Goal: Register for event/course

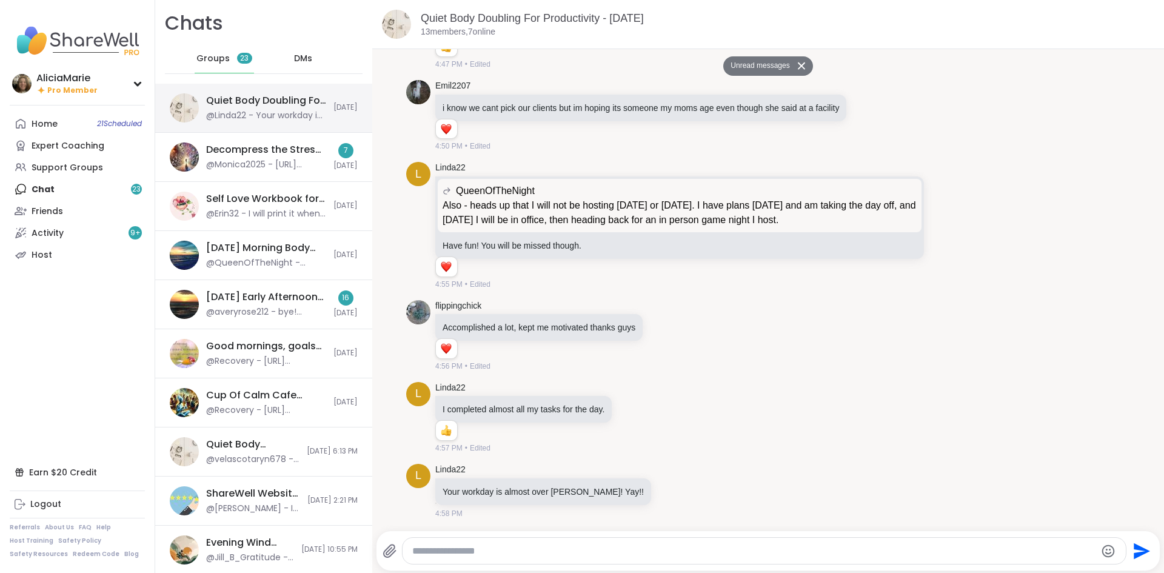
click at [236, 95] on div "Quiet Body Doubling For Productivity - [DATE]" at bounding box center [266, 100] width 120 height 13
click at [115, 184] on div "Home 21 Scheduled Expert Coaching Support Groups Chat 23 Friends Activity 9 + H…" at bounding box center [77, 189] width 135 height 153
click at [68, 122] on link "Home 21 Scheduled" at bounding box center [77, 124] width 135 height 22
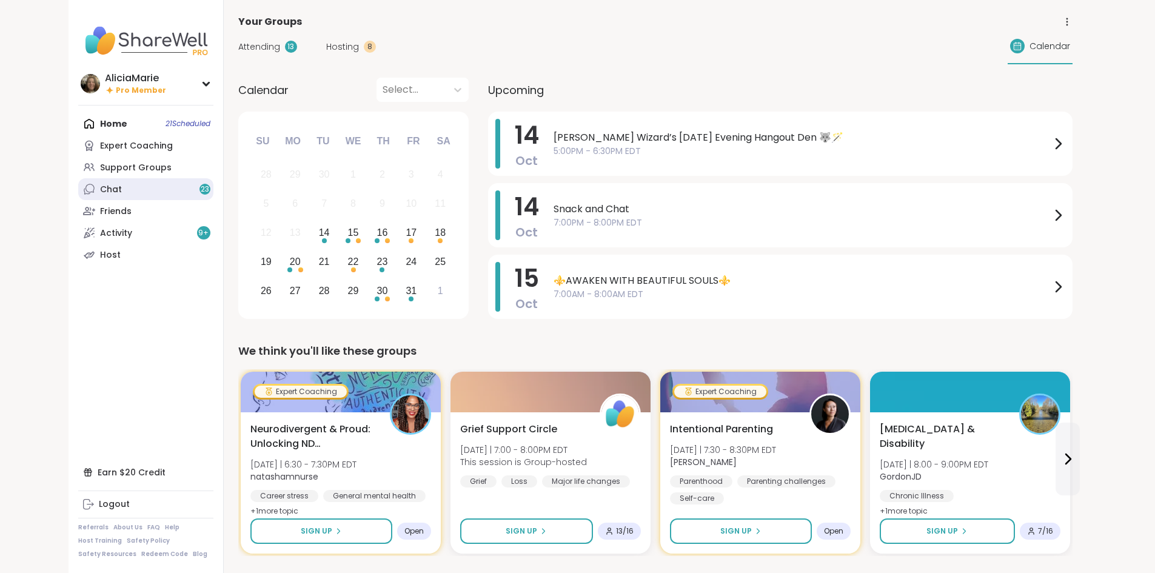
click at [93, 184] on link "Chat 23" at bounding box center [145, 189] width 135 height 22
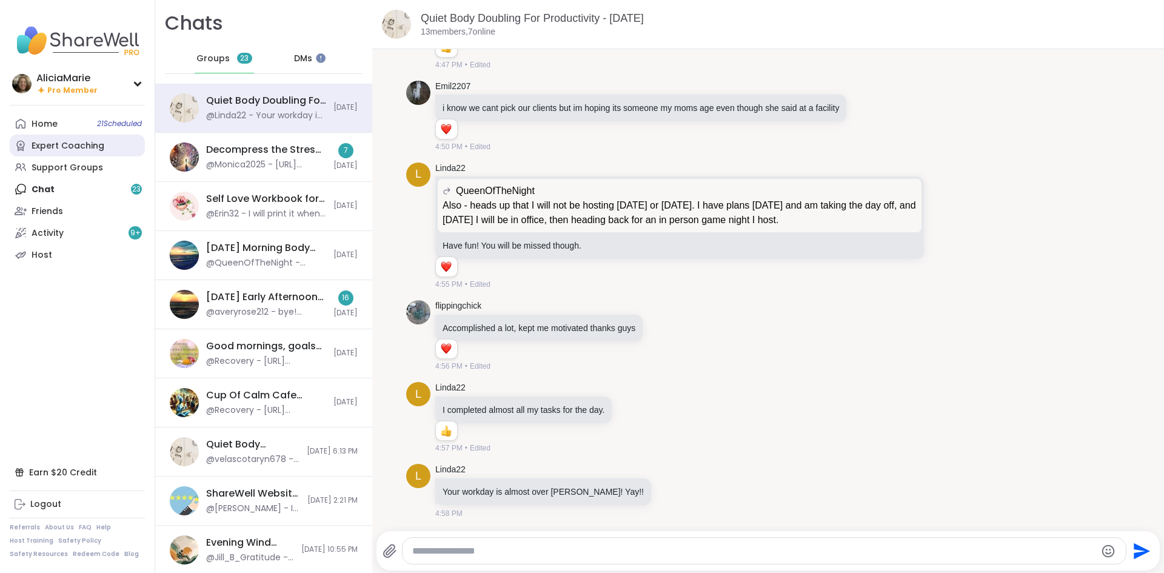
click at [81, 143] on div "Expert Coaching" at bounding box center [68, 146] width 73 height 12
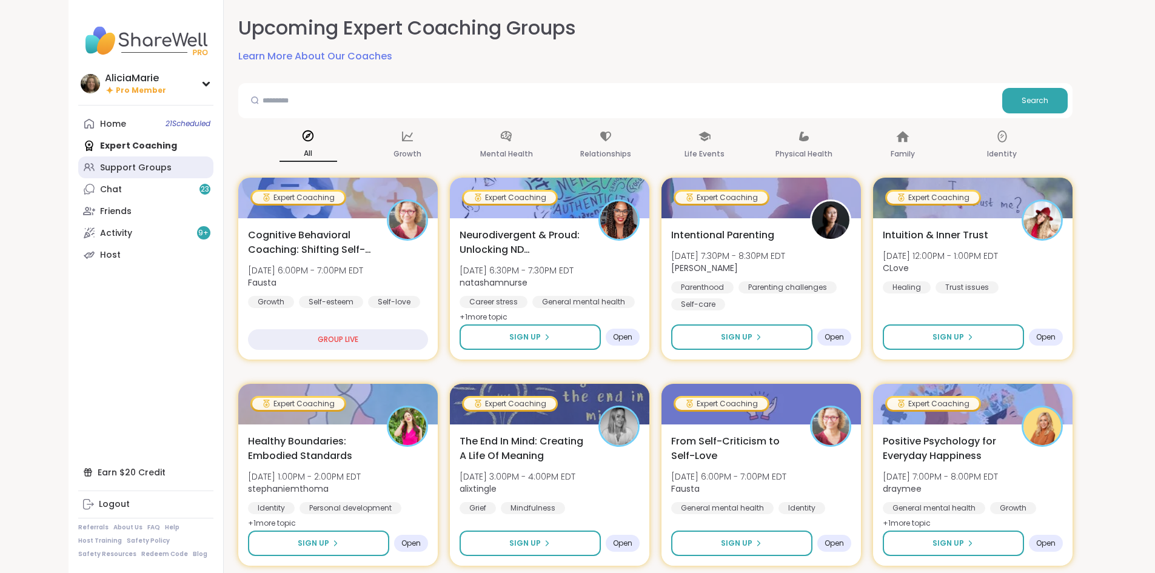
click at [100, 169] on div "Support Groups" at bounding box center [136, 168] width 72 height 12
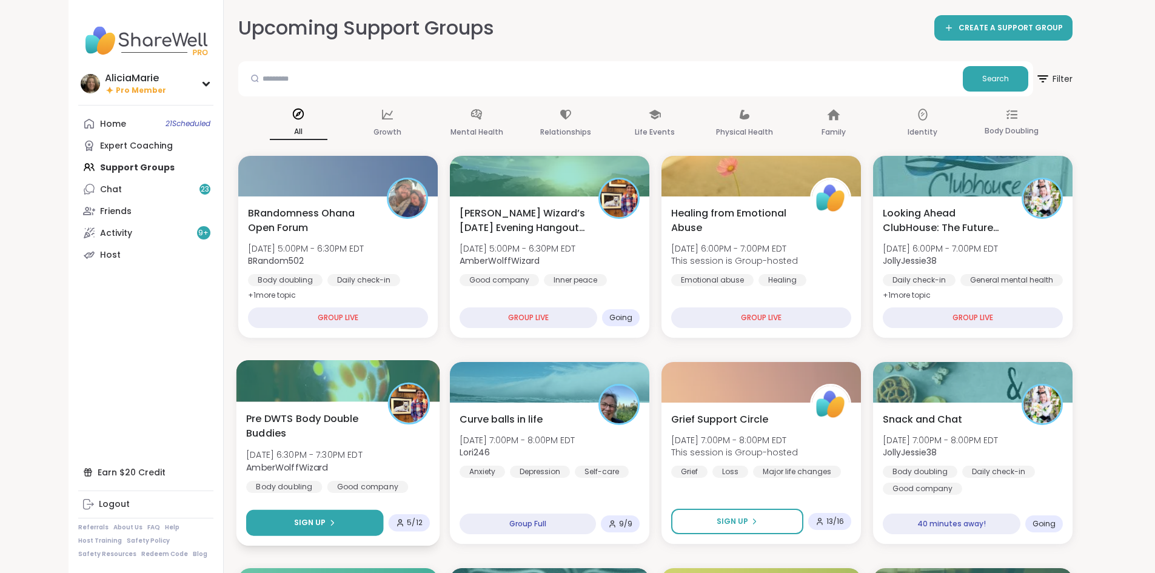
click at [303, 527] on button "Sign Up" at bounding box center [314, 523] width 137 height 26
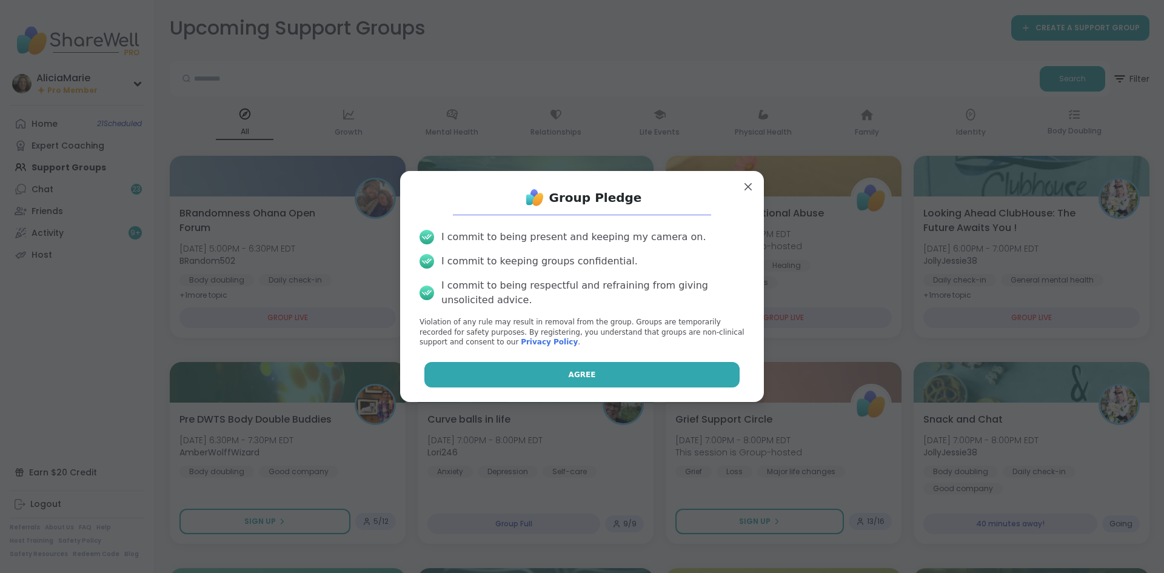
click at [539, 383] on button "Agree" at bounding box center [582, 374] width 316 height 25
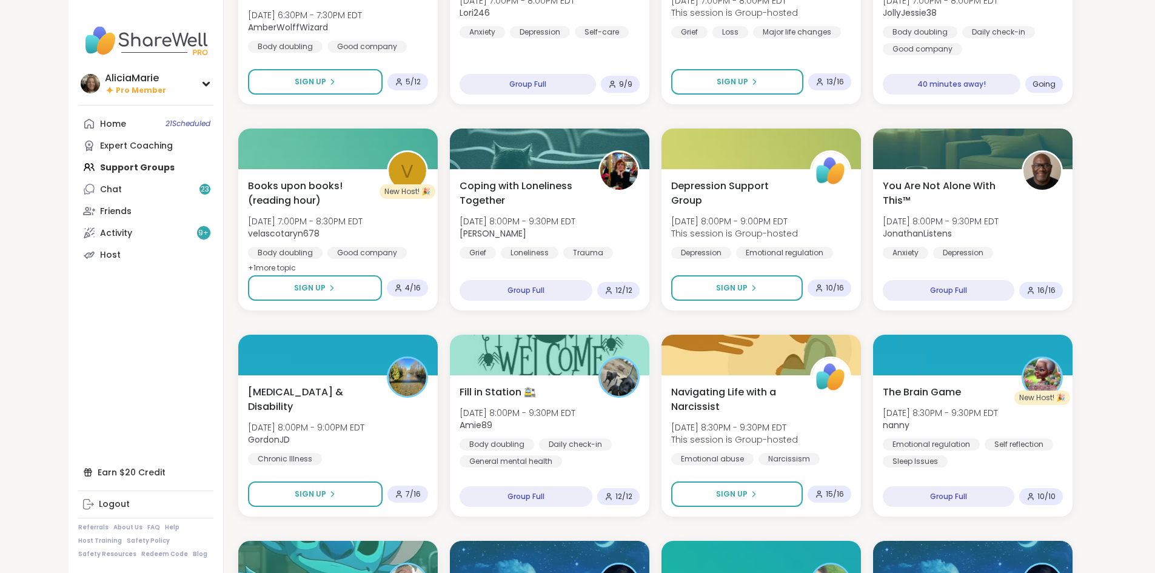
scroll to position [444, 0]
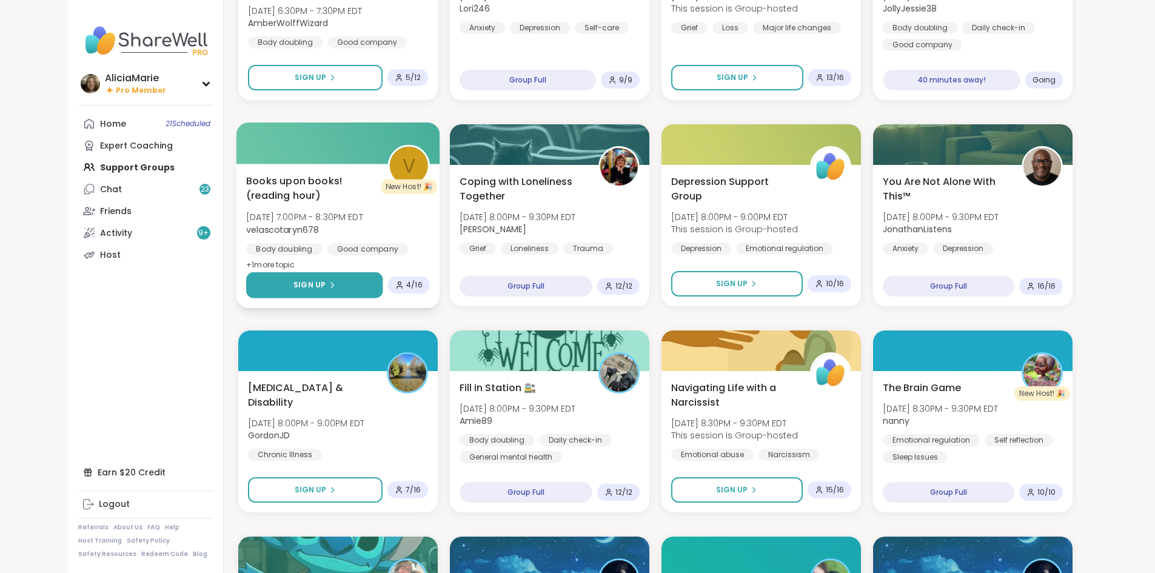
drag, startPoint x: 272, startPoint y: 283, endPoint x: 272, endPoint y: 273, distance: 9.7
click at [272, 273] on button "Sign Up" at bounding box center [314, 285] width 136 height 26
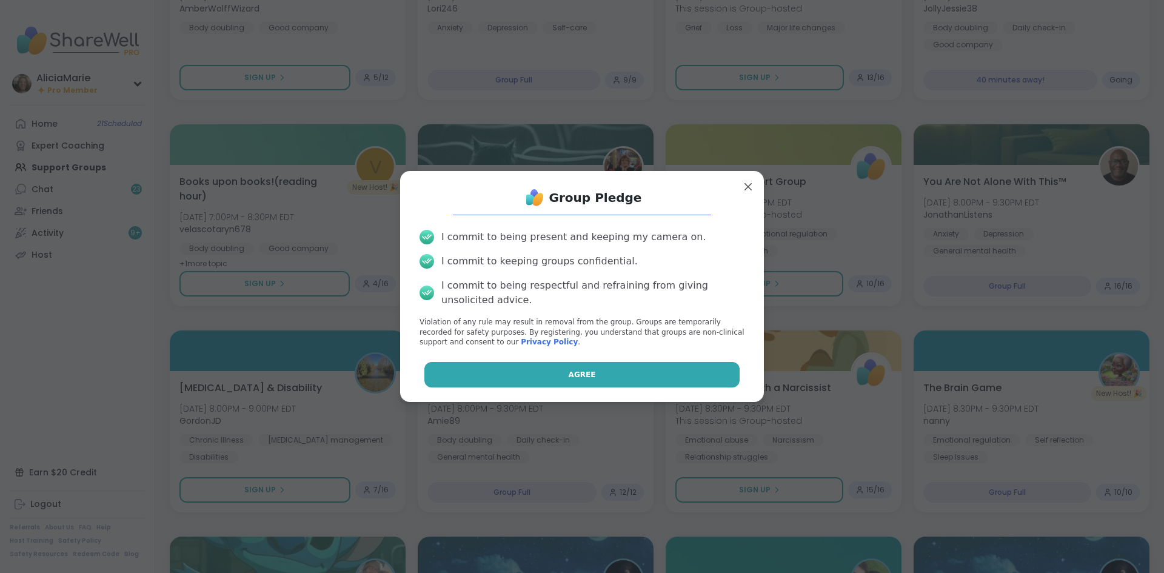
click at [489, 376] on button "Agree" at bounding box center [582, 374] width 316 height 25
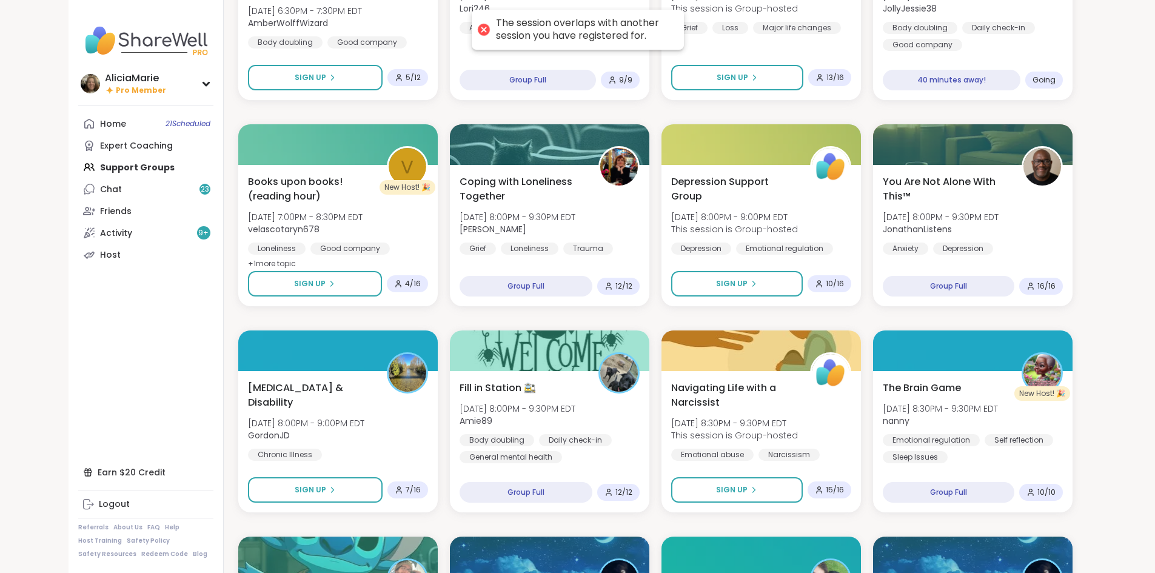
drag, startPoint x: 1150, startPoint y: 193, endPoint x: 1157, endPoint y: 227, distance: 34.7
click at [1155, 227] on html "The session overlaps with another session you have registered for. AliciaMarie …" at bounding box center [577, 574] width 1155 height 2036
drag, startPoint x: 1149, startPoint y: 218, endPoint x: 1149, endPoint y: 232, distance: 14.5
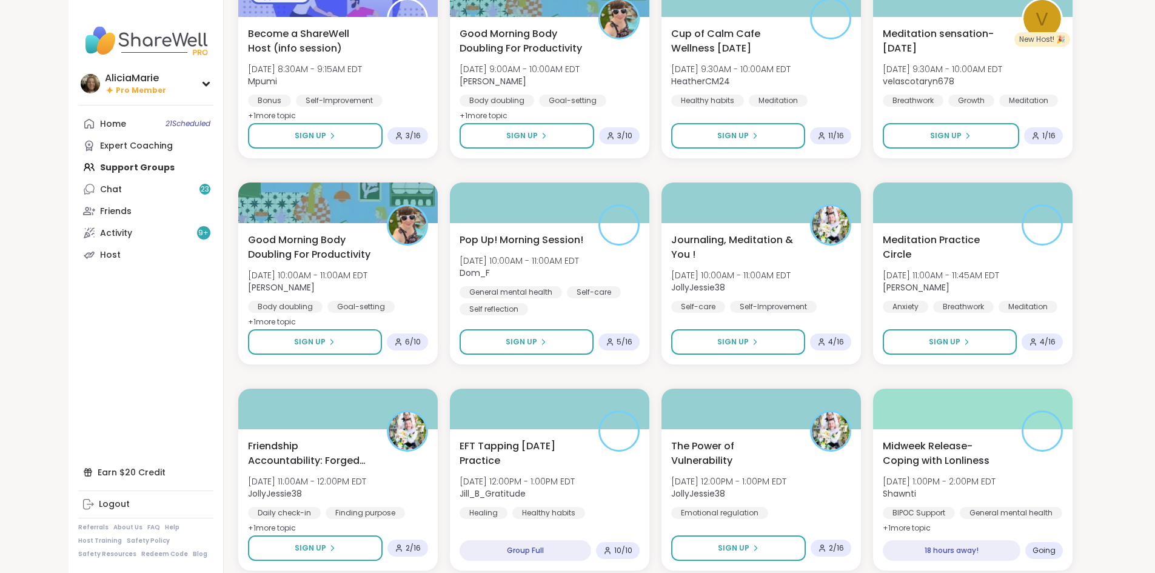
scroll to position [1463, 0]
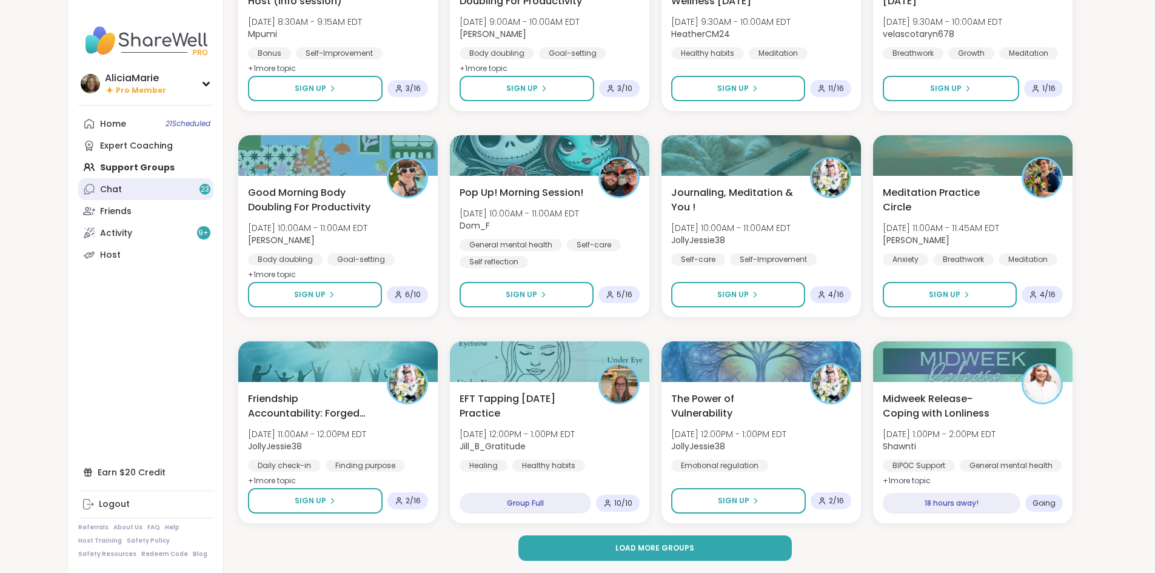
click at [99, 188] on link "Chat 23" at bounding box center [145, 189] width 135 height 22
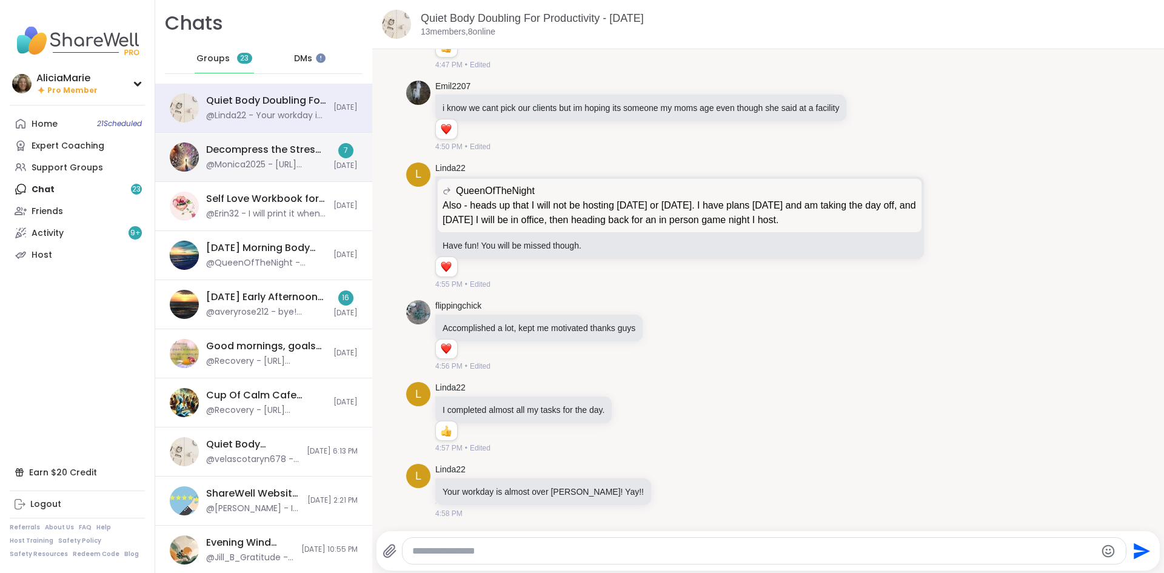
click at [230, 159] on div "@Monica2025 - [URL][DOMAIN_NAME]" at bounding box center [266, 165] width 120 height 12
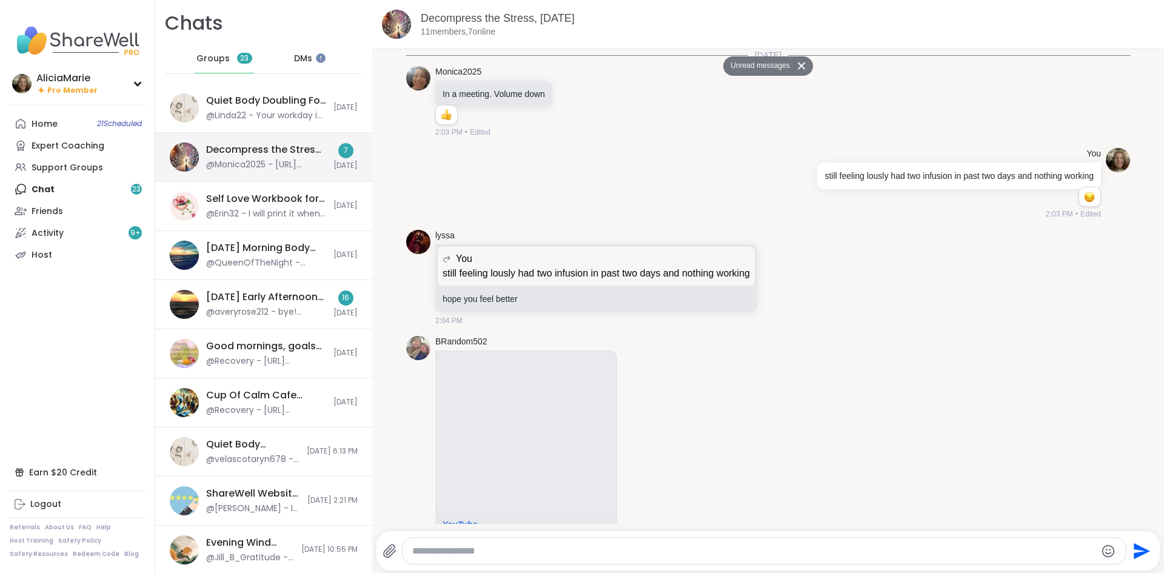
scroll to position [1333, 0]
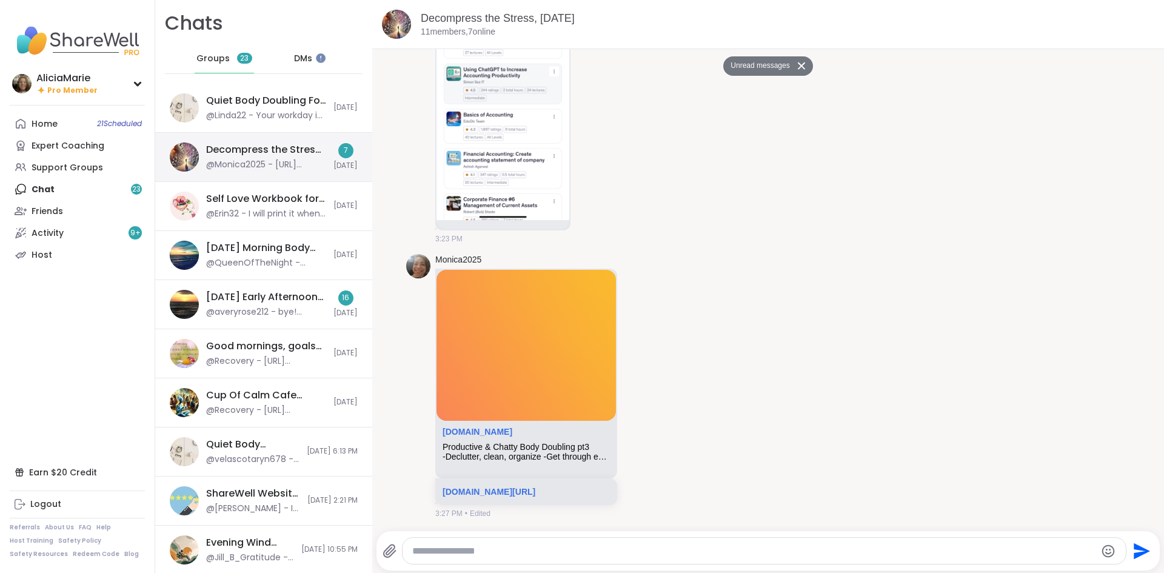
click at [230, 159] on div "@Monica2025 - [URL][DOMAIN_NAME]" at bounding box center [266, 165] width 120 height 12
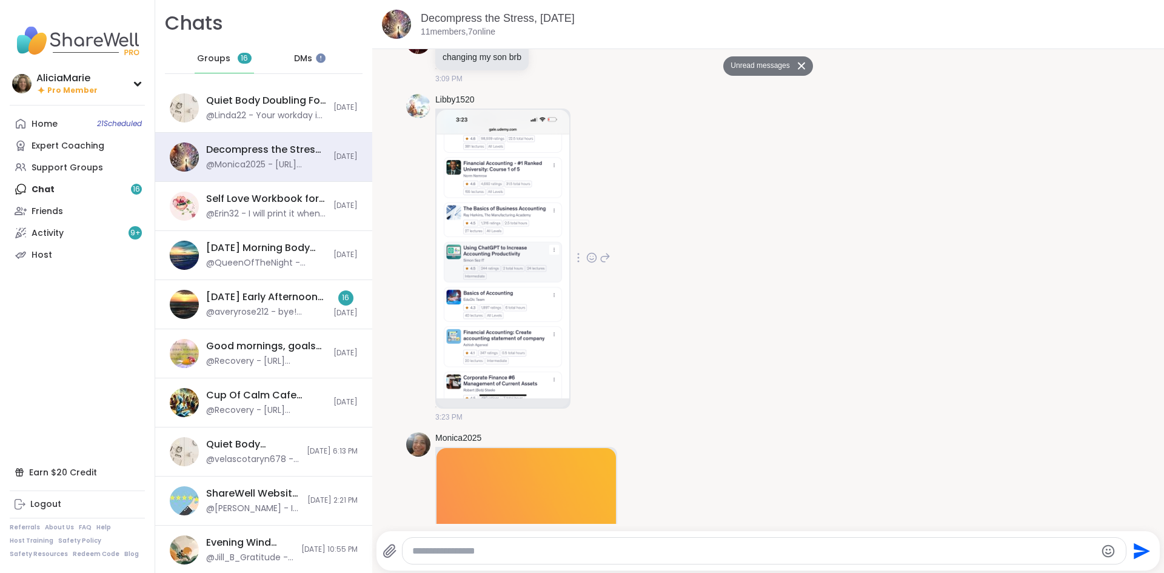
scroll to position [1149, 0]
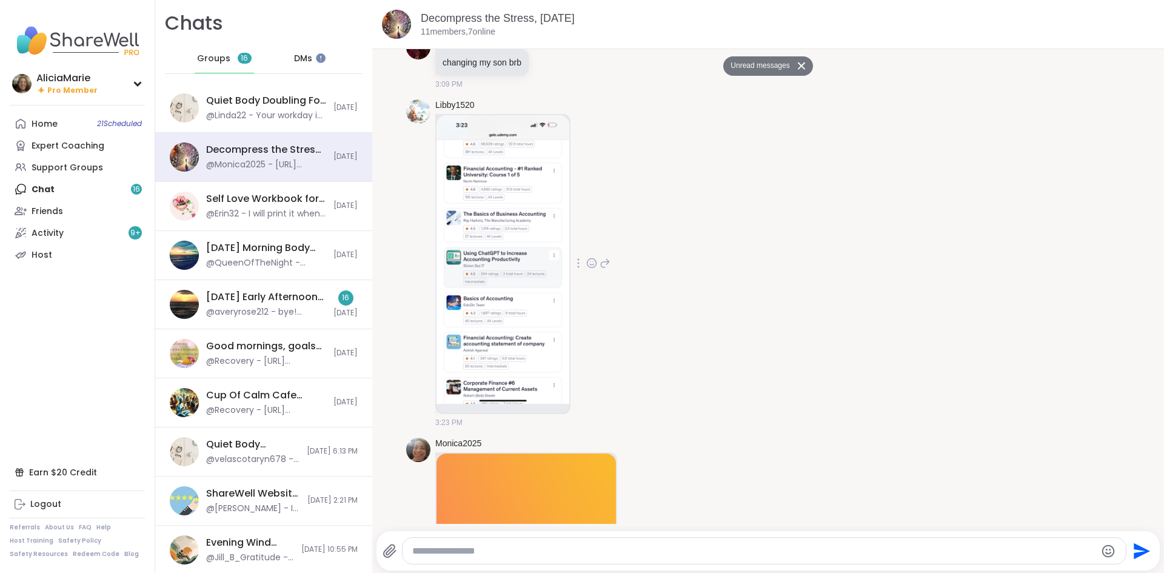
click at [541, 289] on img at bounding box center [502, 259] width 133 height 289
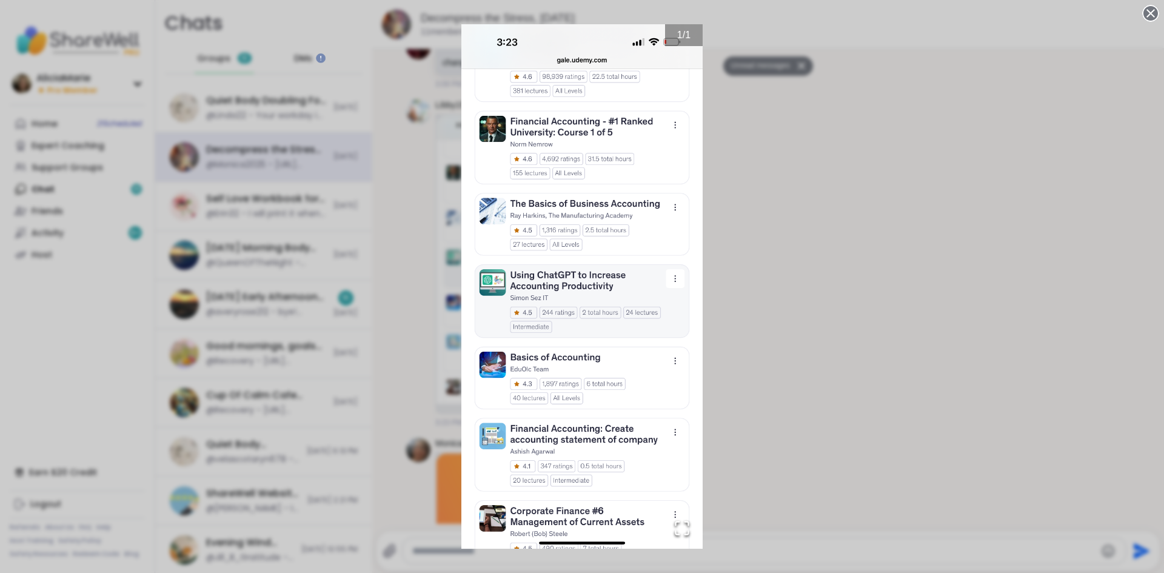
click at [817, 219] on div "1 / 1" at bounding box center [582, 286] width 1164 height 573
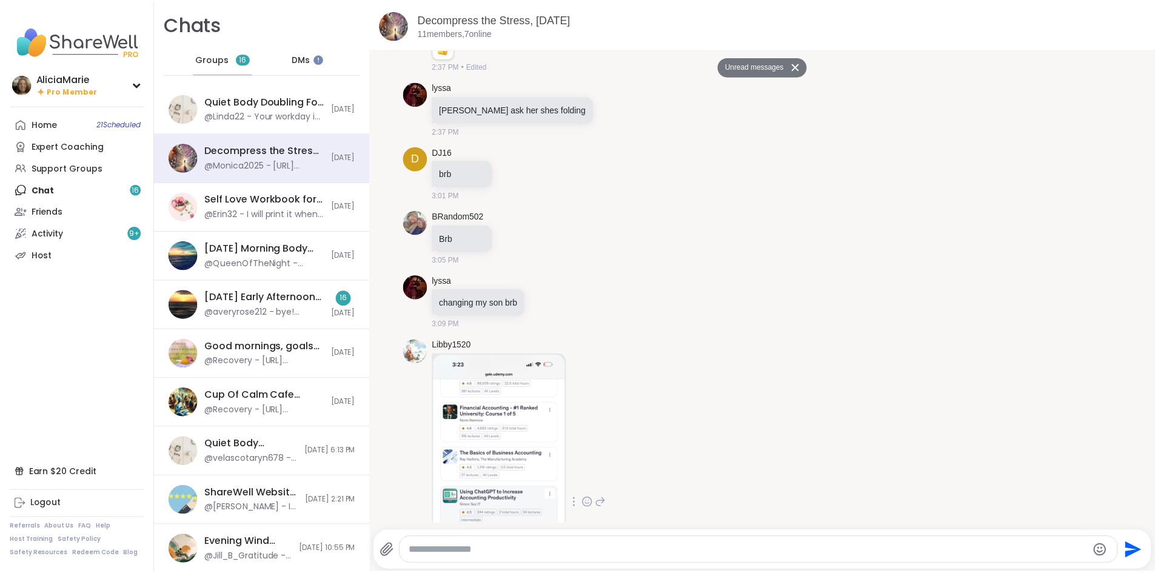
scroll to position [905, 0]
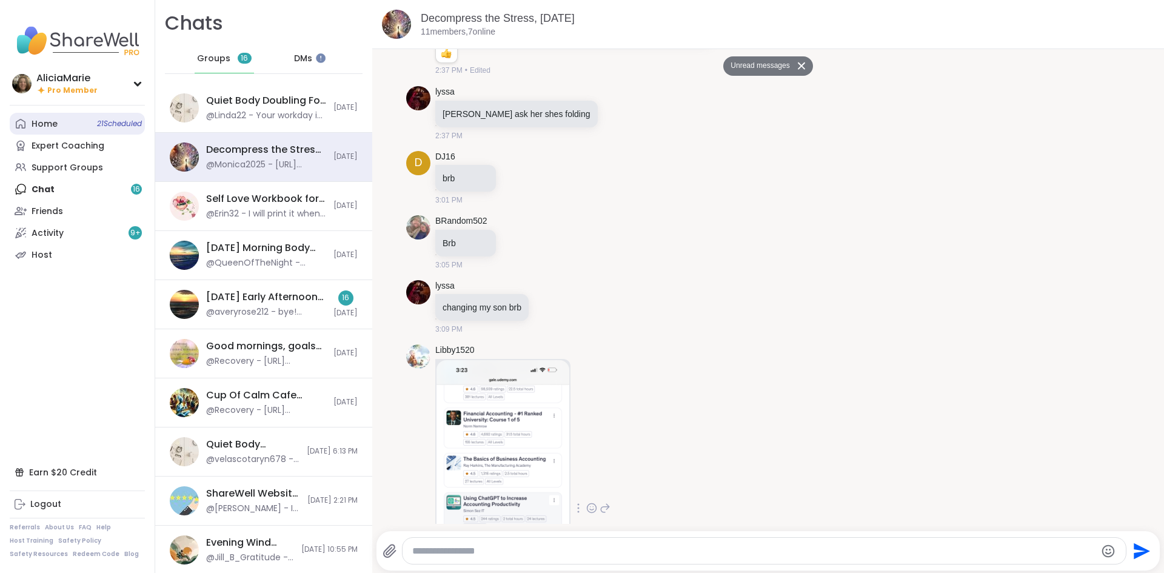
click at [82, 115] on link "Home 21 Scheduled" at bounding box center [77, 124] width 135 height 22
